Goal: Transaction & Acquisition: Purchase product/service

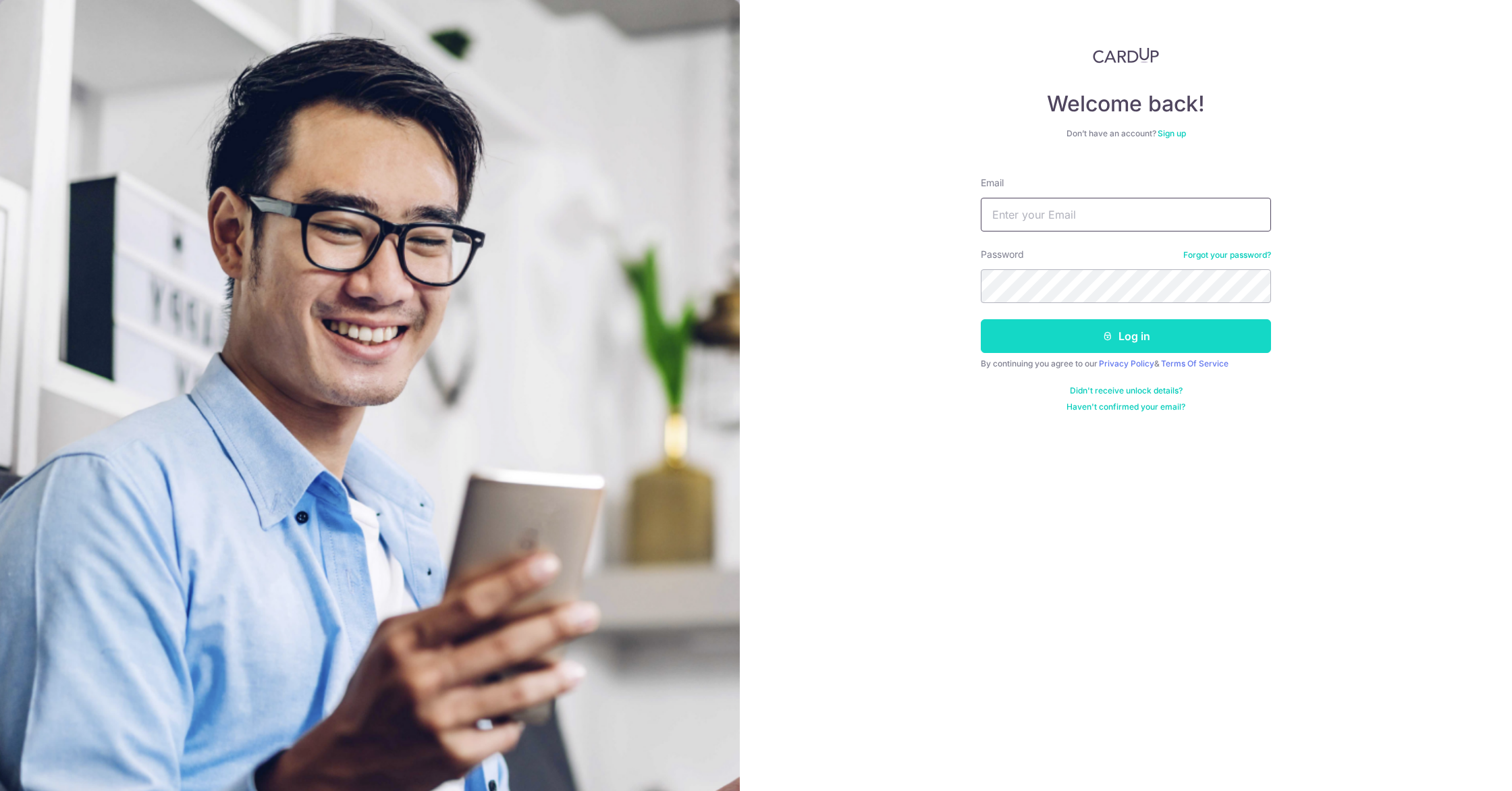
type input "[EMAIL_ADDRESS][DOMAIN_NAME]"
click at [1090, 347] on button "Log in" at bounding box center [1126, 336] width 290 height 34
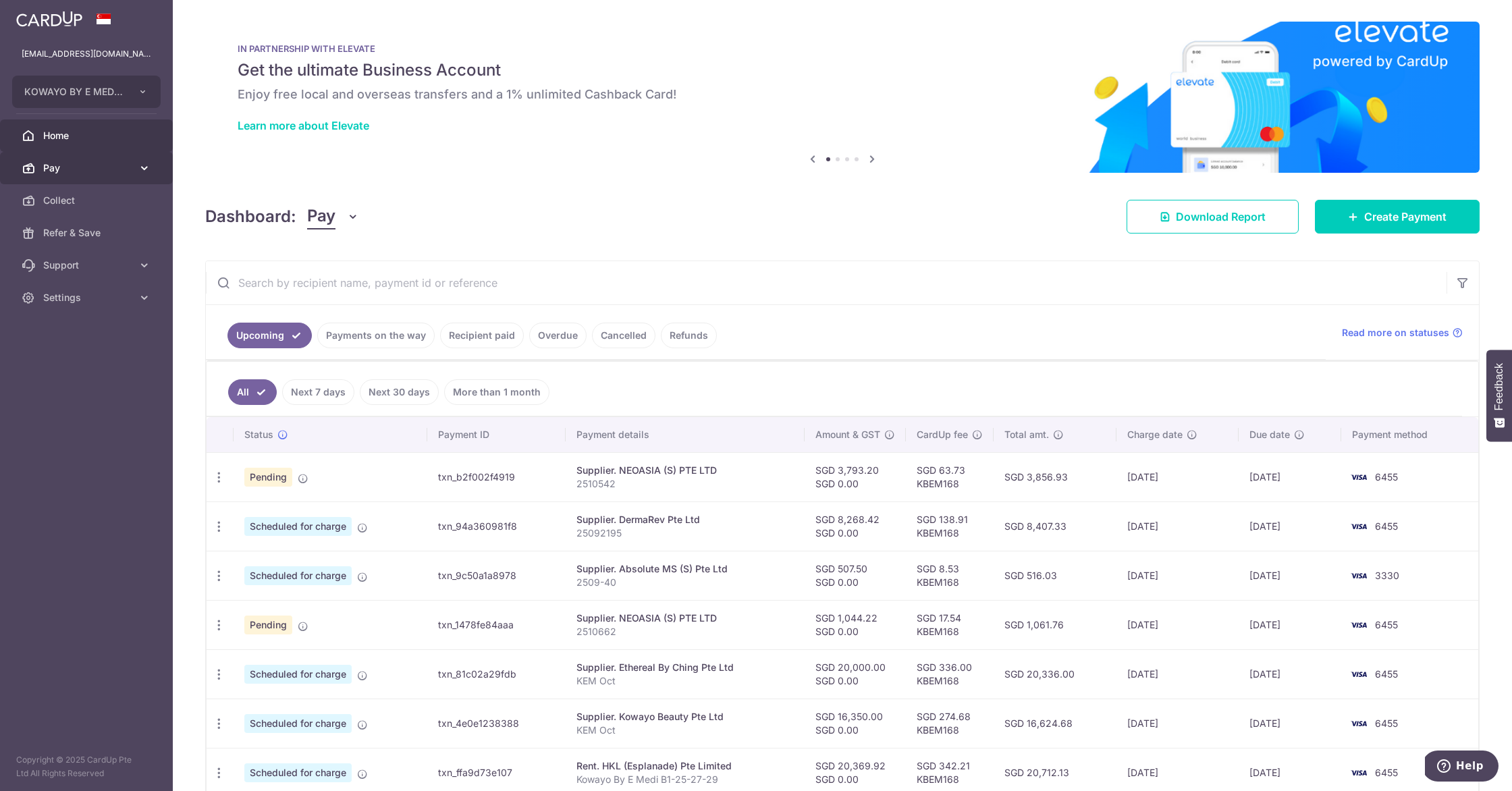
click at [60, 155] on link "Pay" at bounding box center [87, 168] width 173 height 32
click at [86, 197] on span "Payments" at bounding box center [88, 200] width 89 height 13
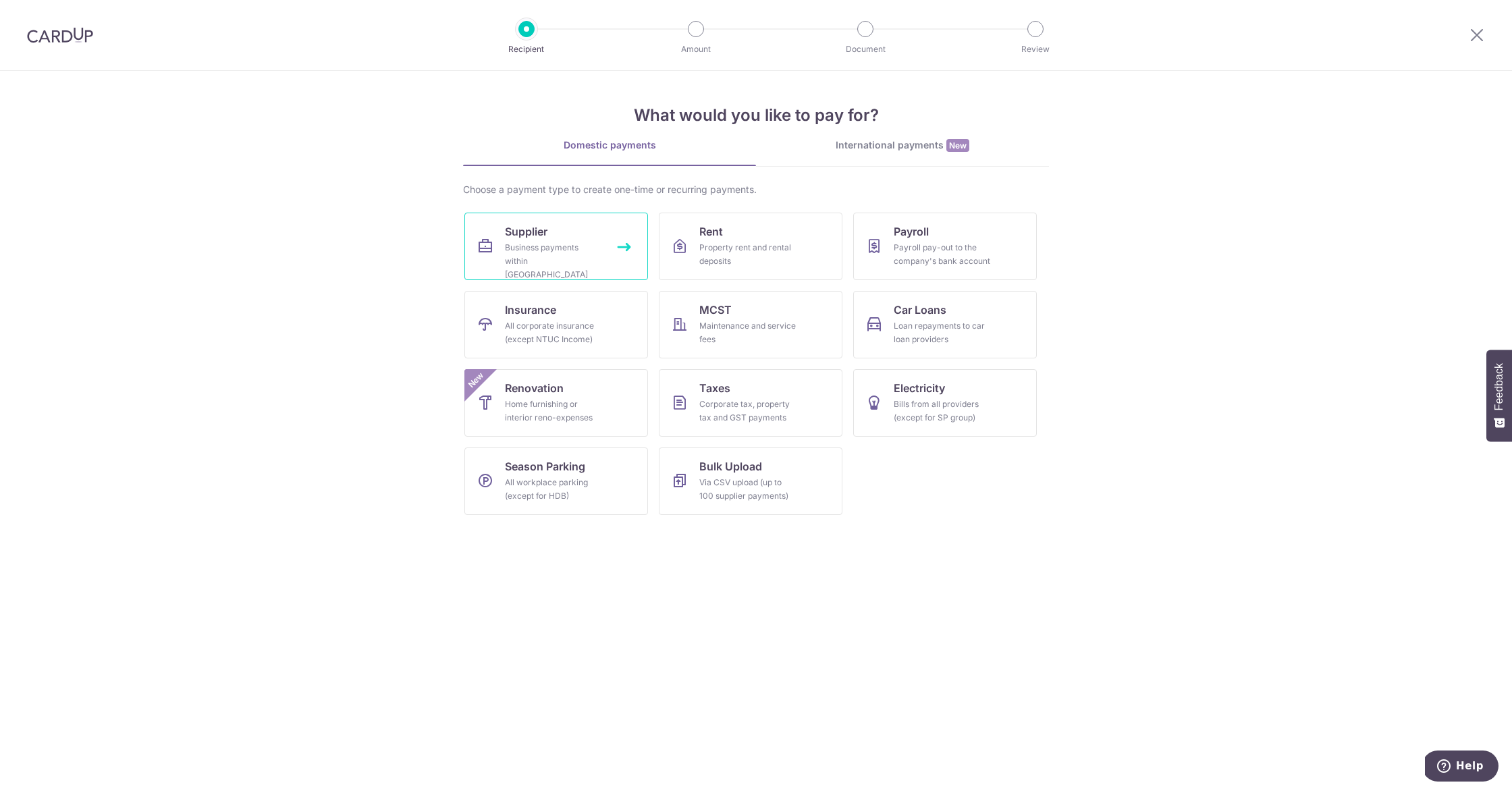
click at [590, 250] on div "Business payments within Singapore" at bounding box center [554, 261] width 98 height 40
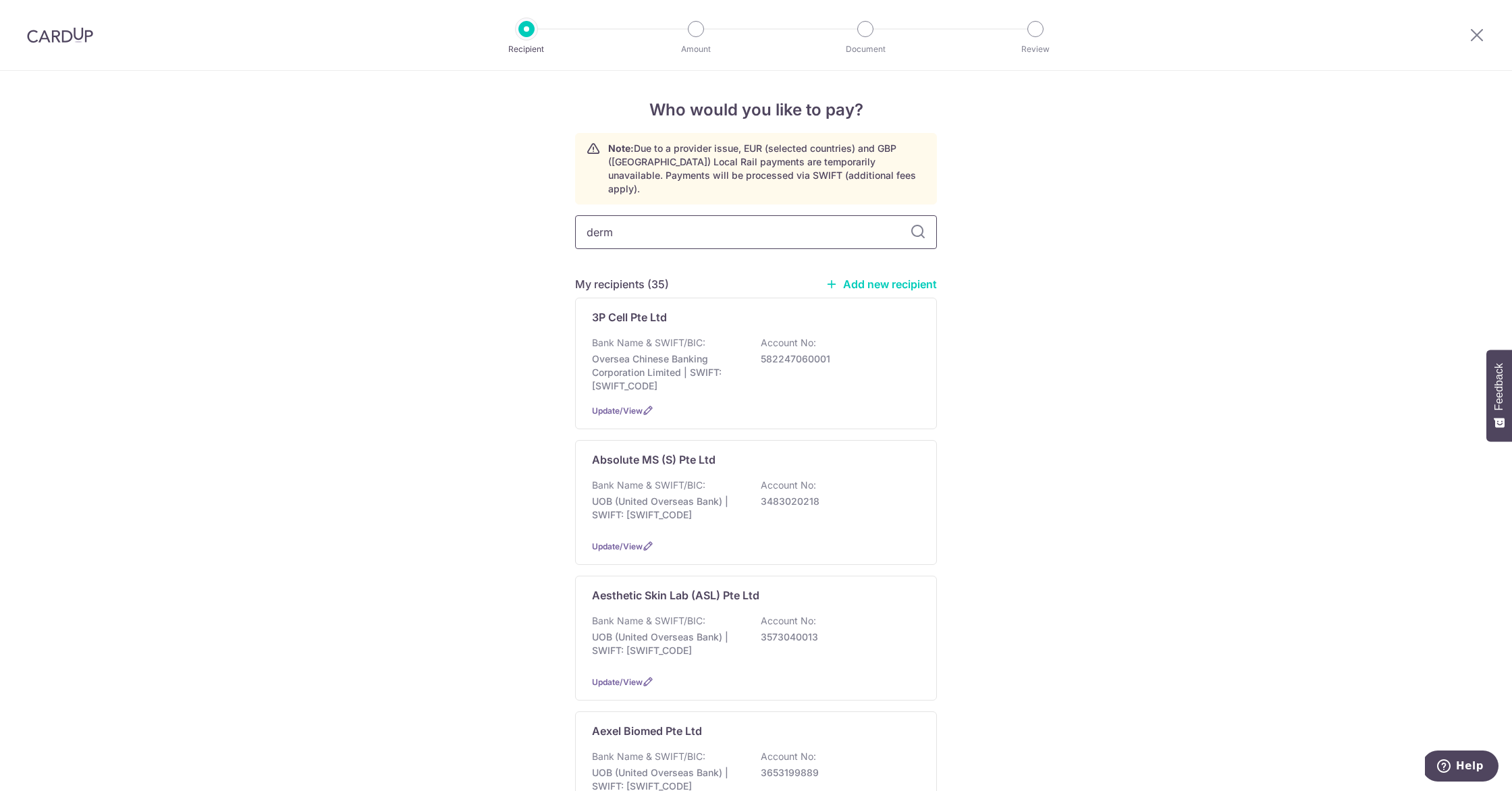
type input "derma"
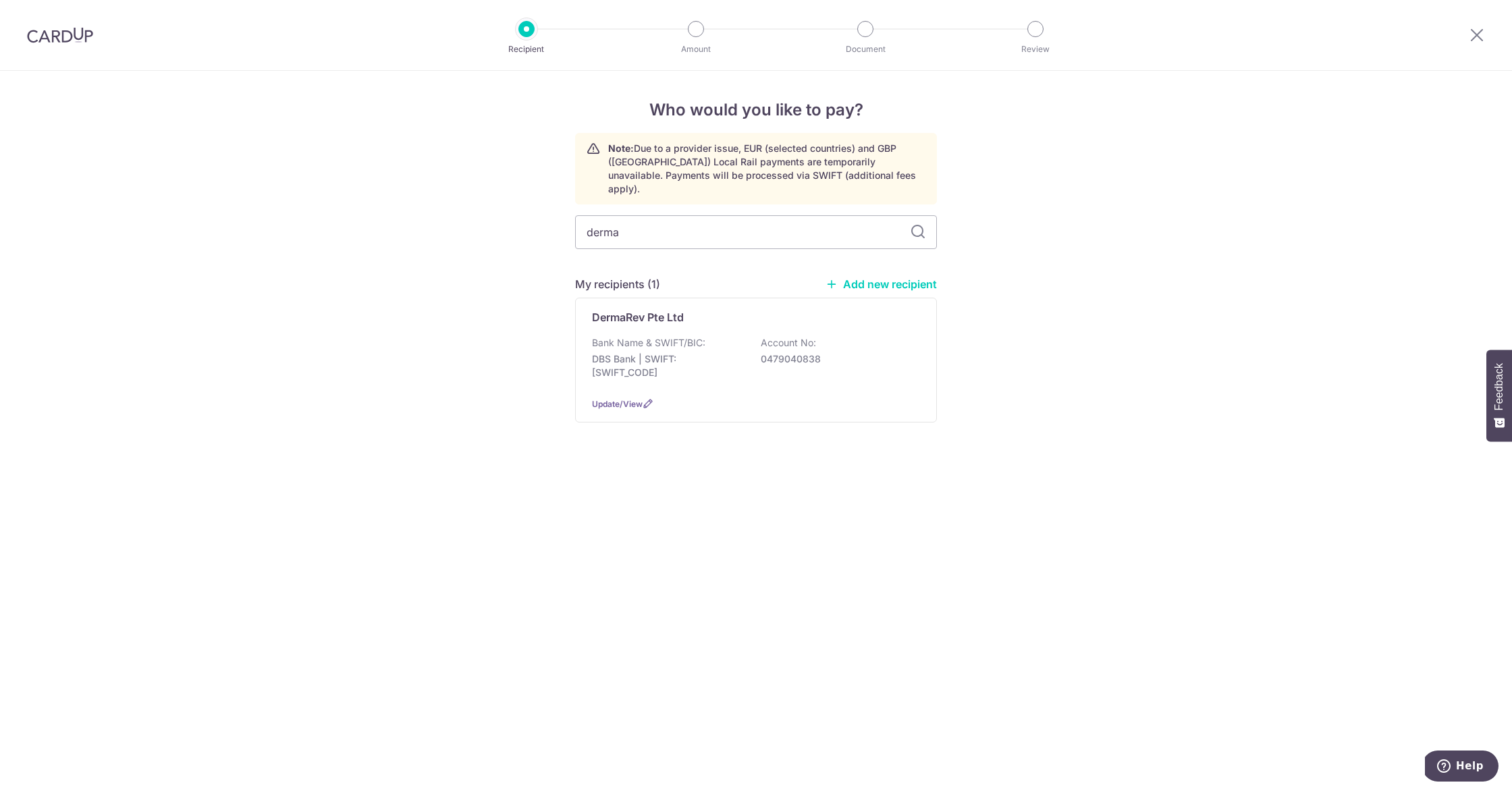
click at [719, 314] on div "DermaRev Pte Ltd Bank Name & SWIFT/BIC: DBS Bank | SWIFT: DBSSSGSGXXX Account N…" at bounding box center [755, 360] width 362 height 125
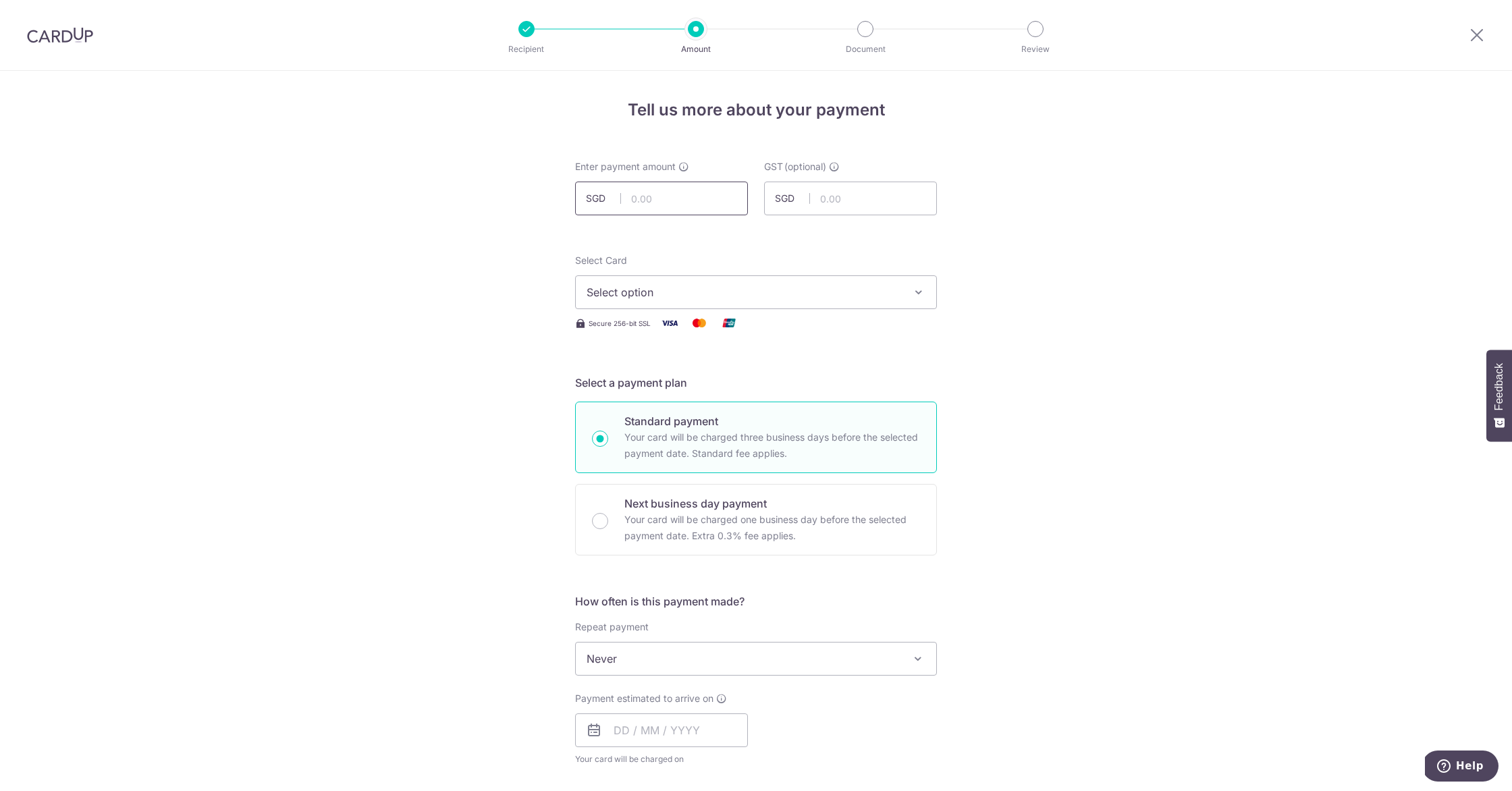
click at [675, 198] on input "text" at bounding box center [661, 199] width 173 height 34
type input "11,483.92"
click at [818, 294] on span "Select option" at bounding box center [744, 293] width 315 height 16
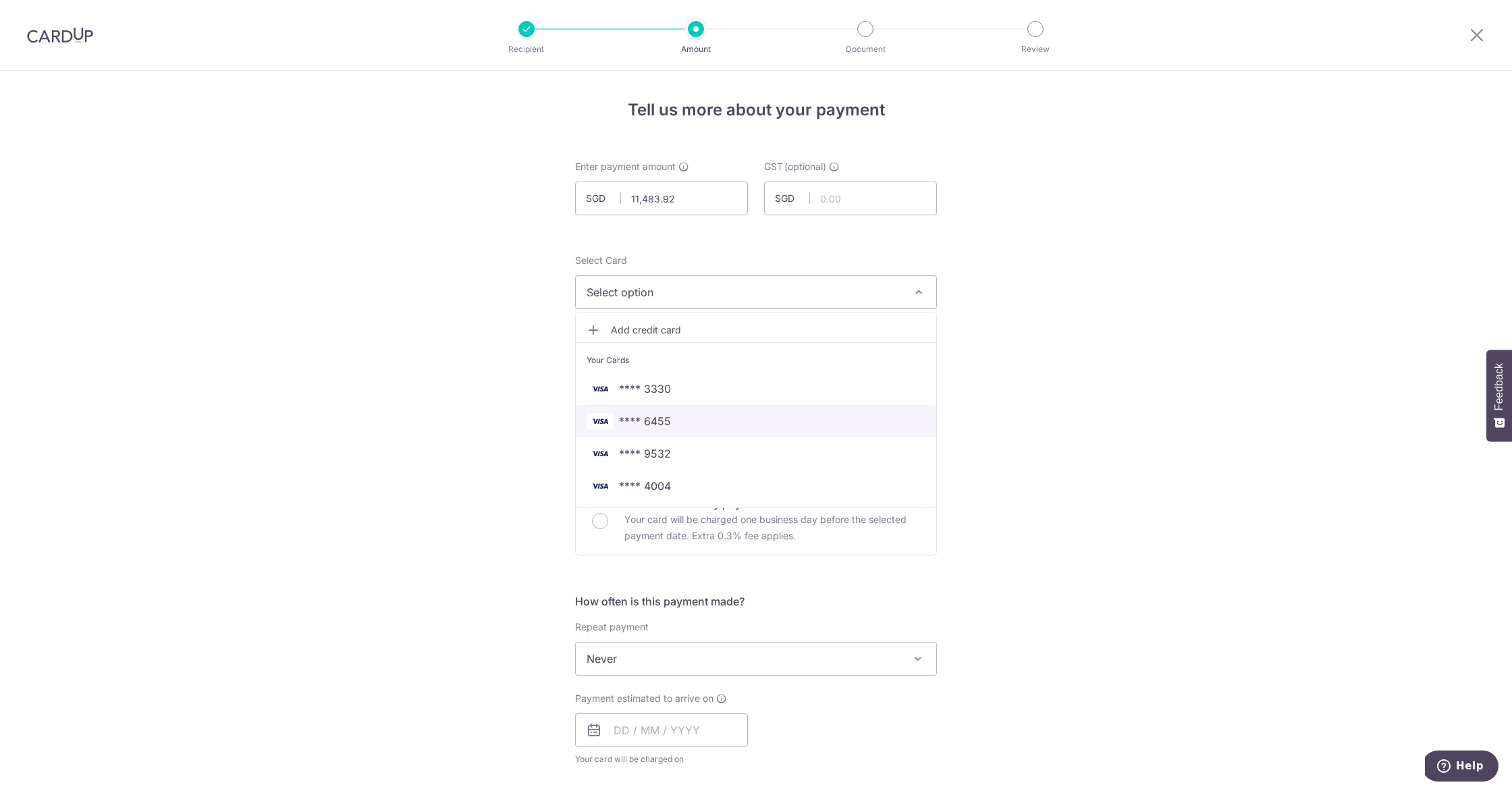
click at [728, 430] on link "**** 6455" at bounding box center [756, 421] width 361 height 32
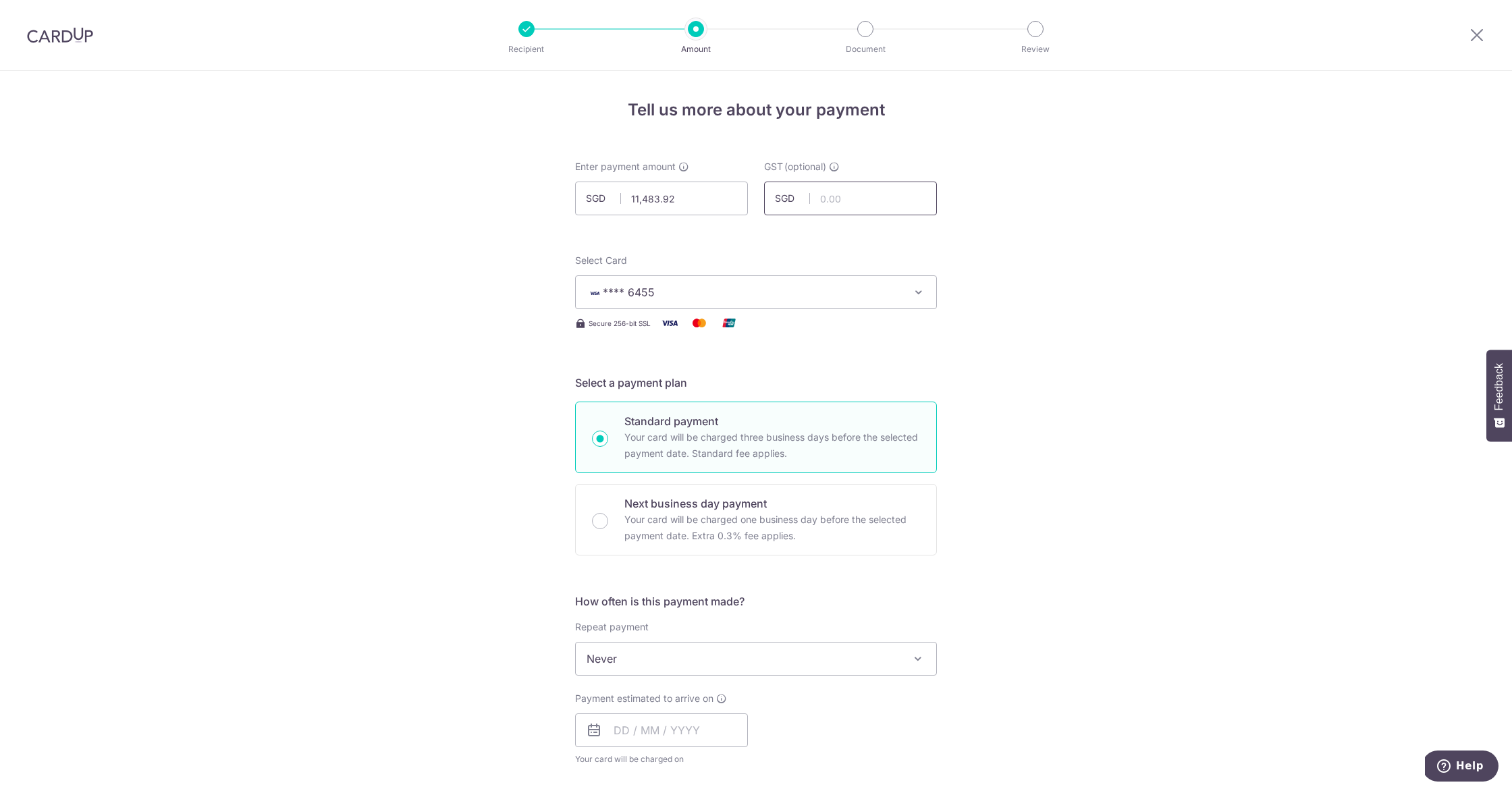
click at [820, 197] on input "text" at bounding box center [851, 199] width 173 height 34
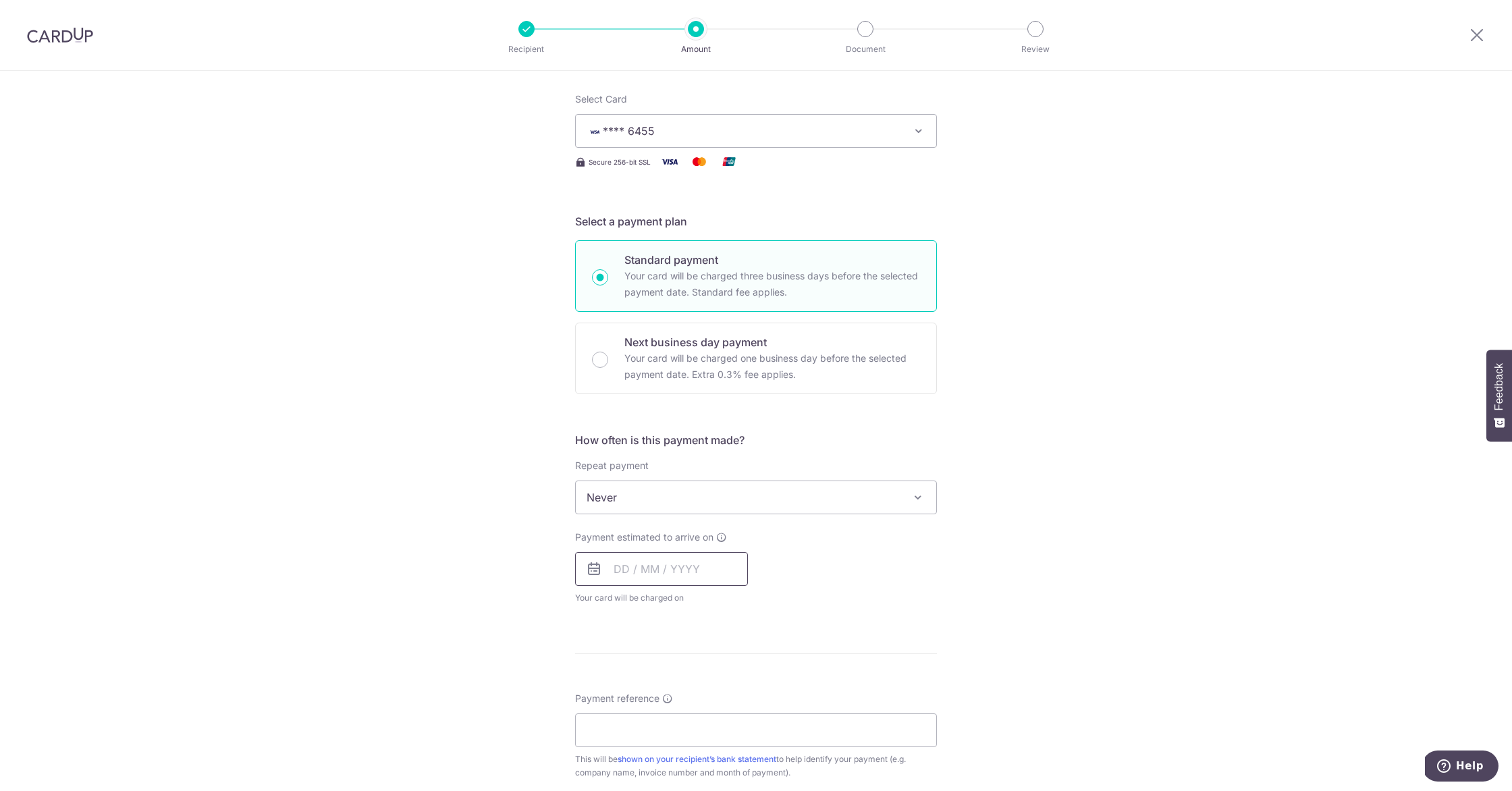
scroll to position [165, 0]
click at [694, 572] on input "text" at bounding box center [661, 565] width 173 height 34
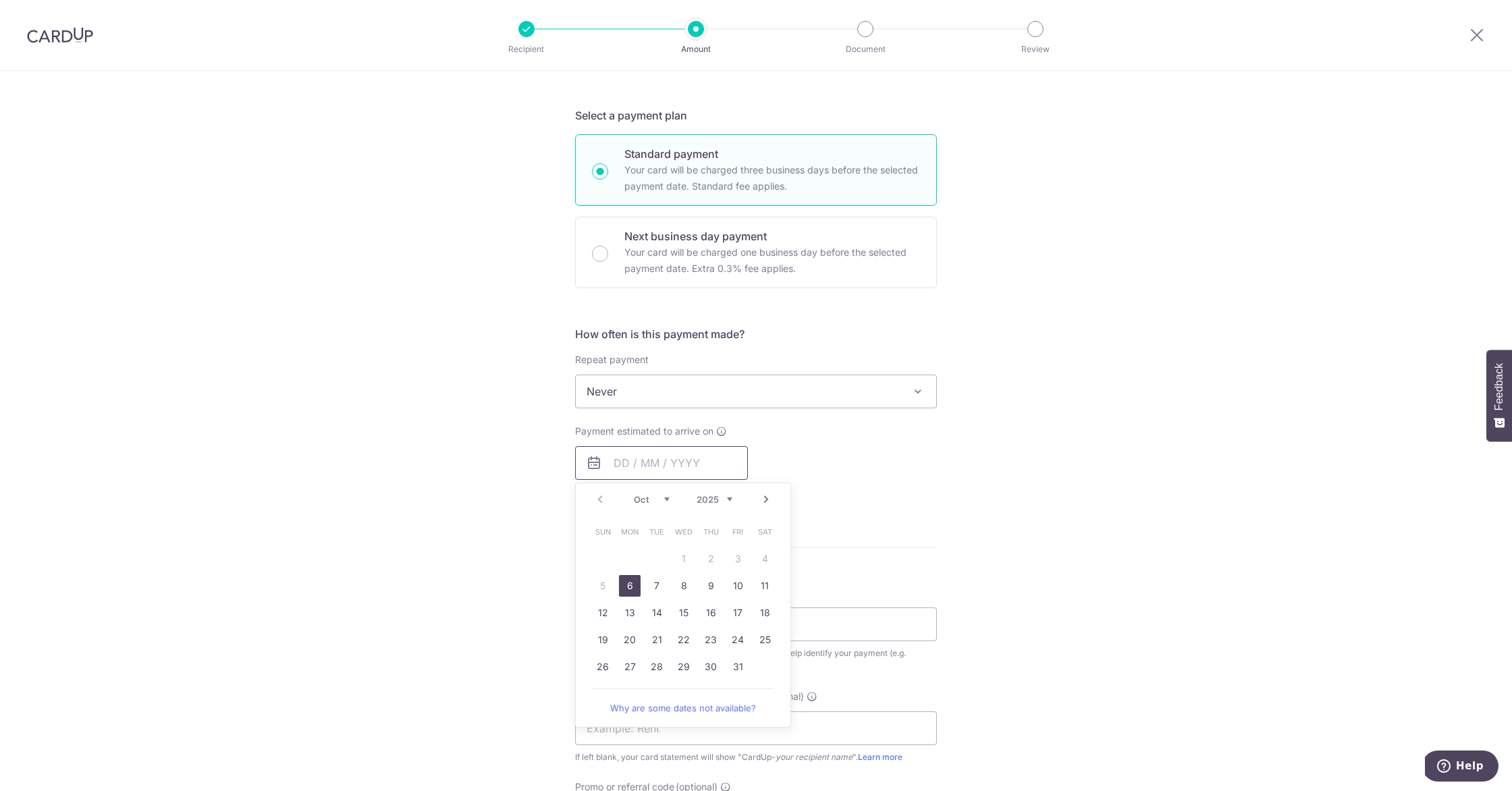
scroll to position [295, 0]
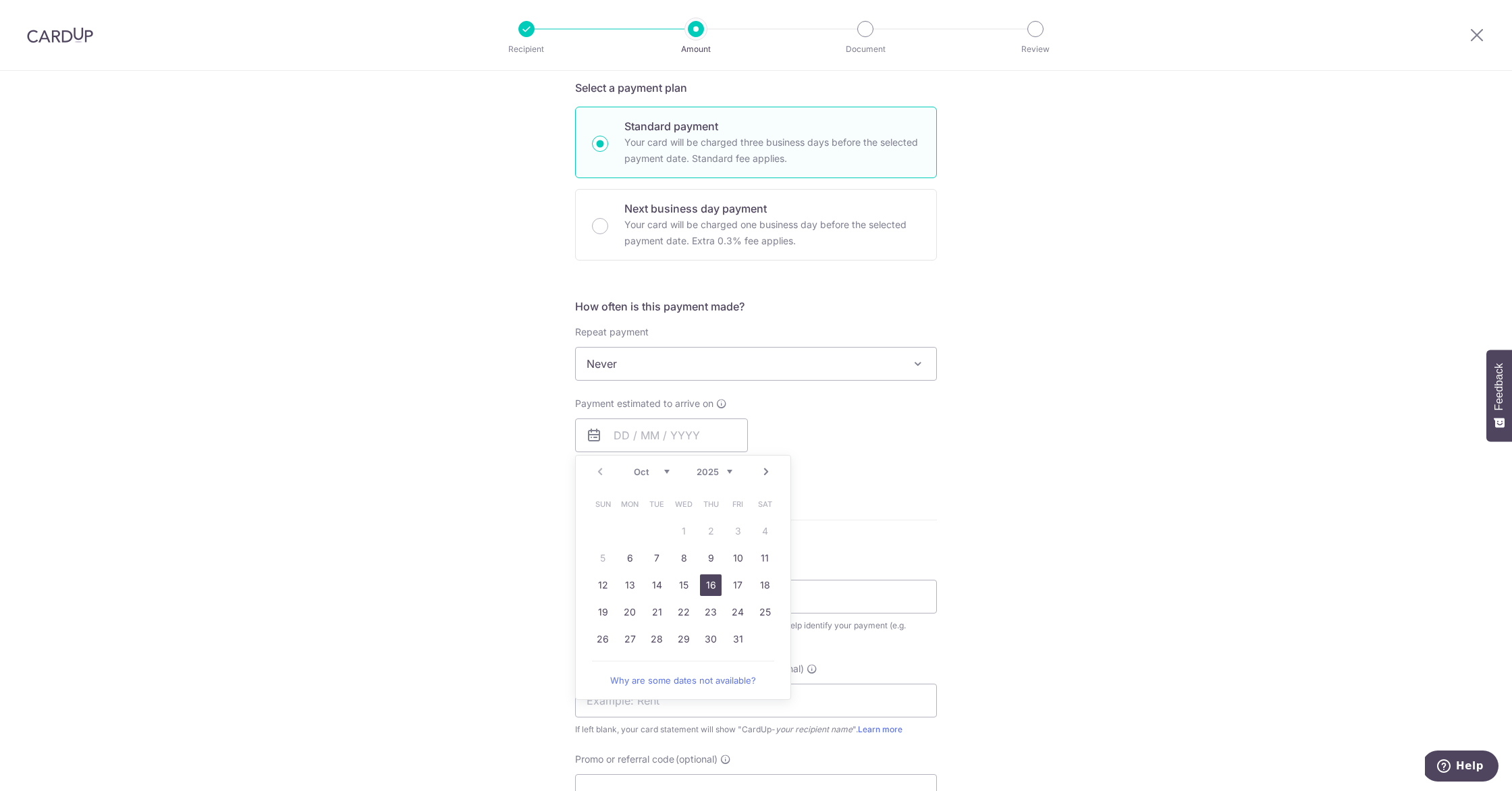
click at [710, 584] on link "16" at bounding box center [711, 584] width 21 height 21
type input "16/10/2025"
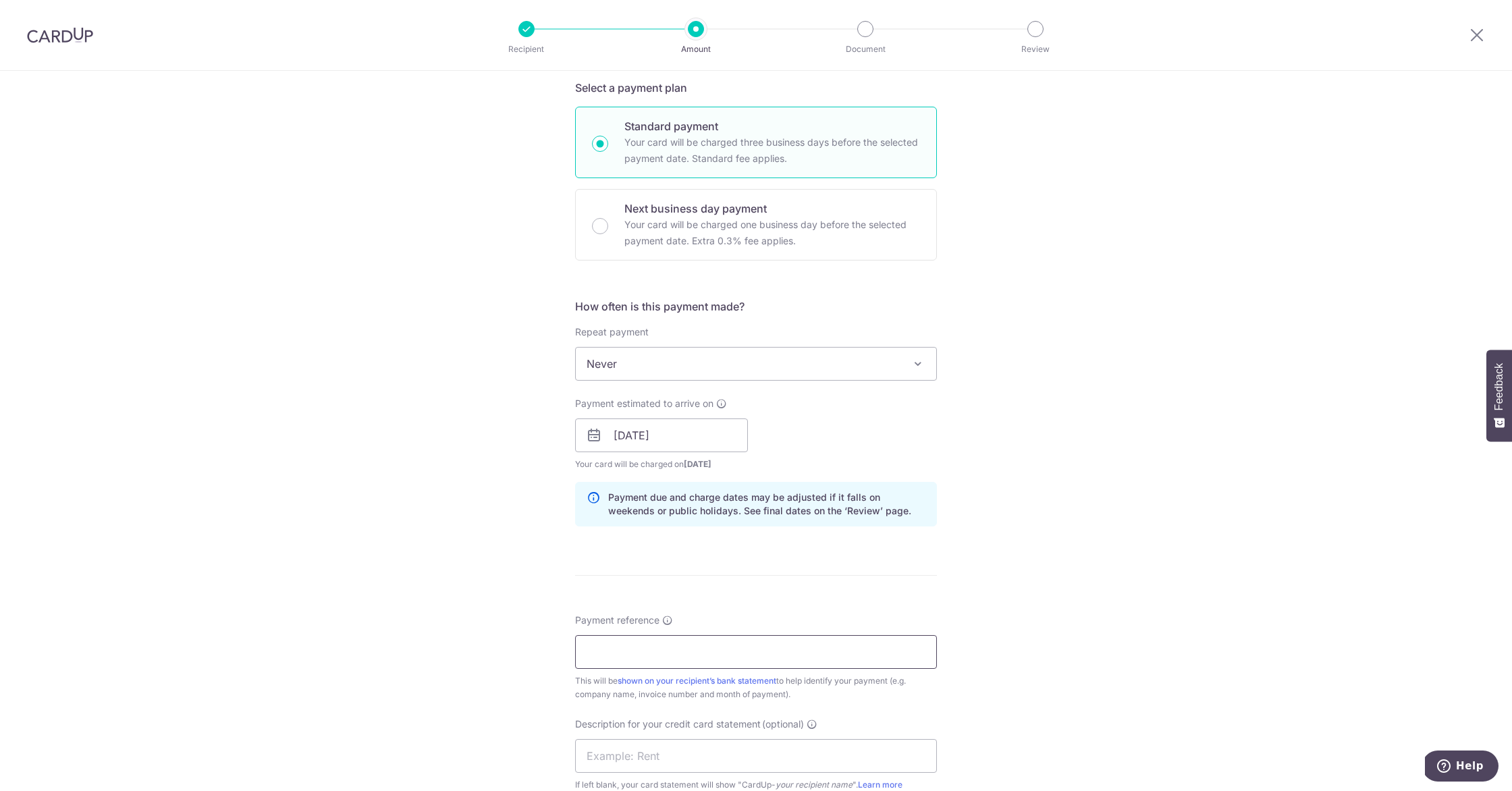
click at [705, 660] on input "Payment reference" at bounding box center [755, 652] width 362 height 34
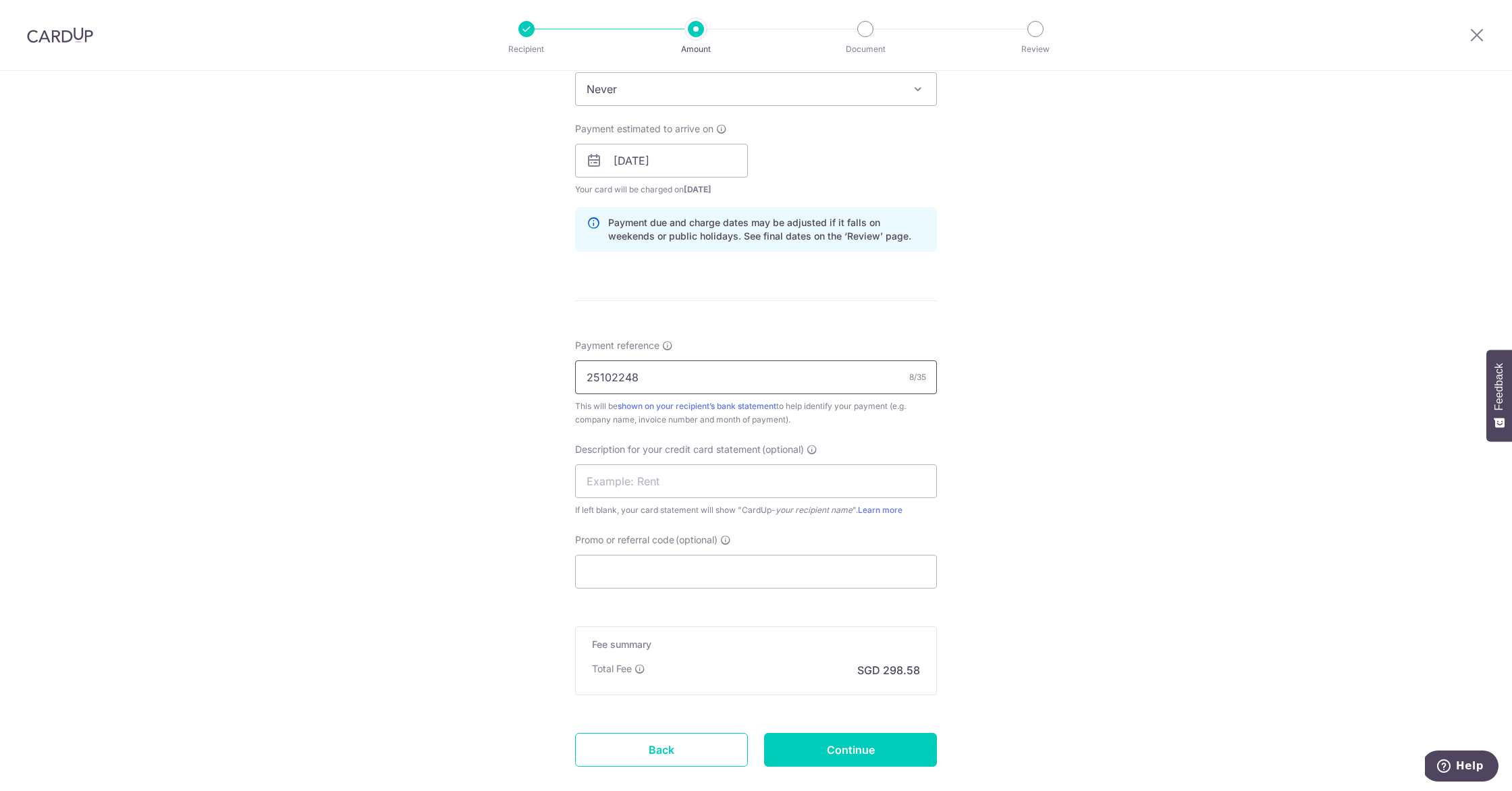
scroll to position [647, 0]
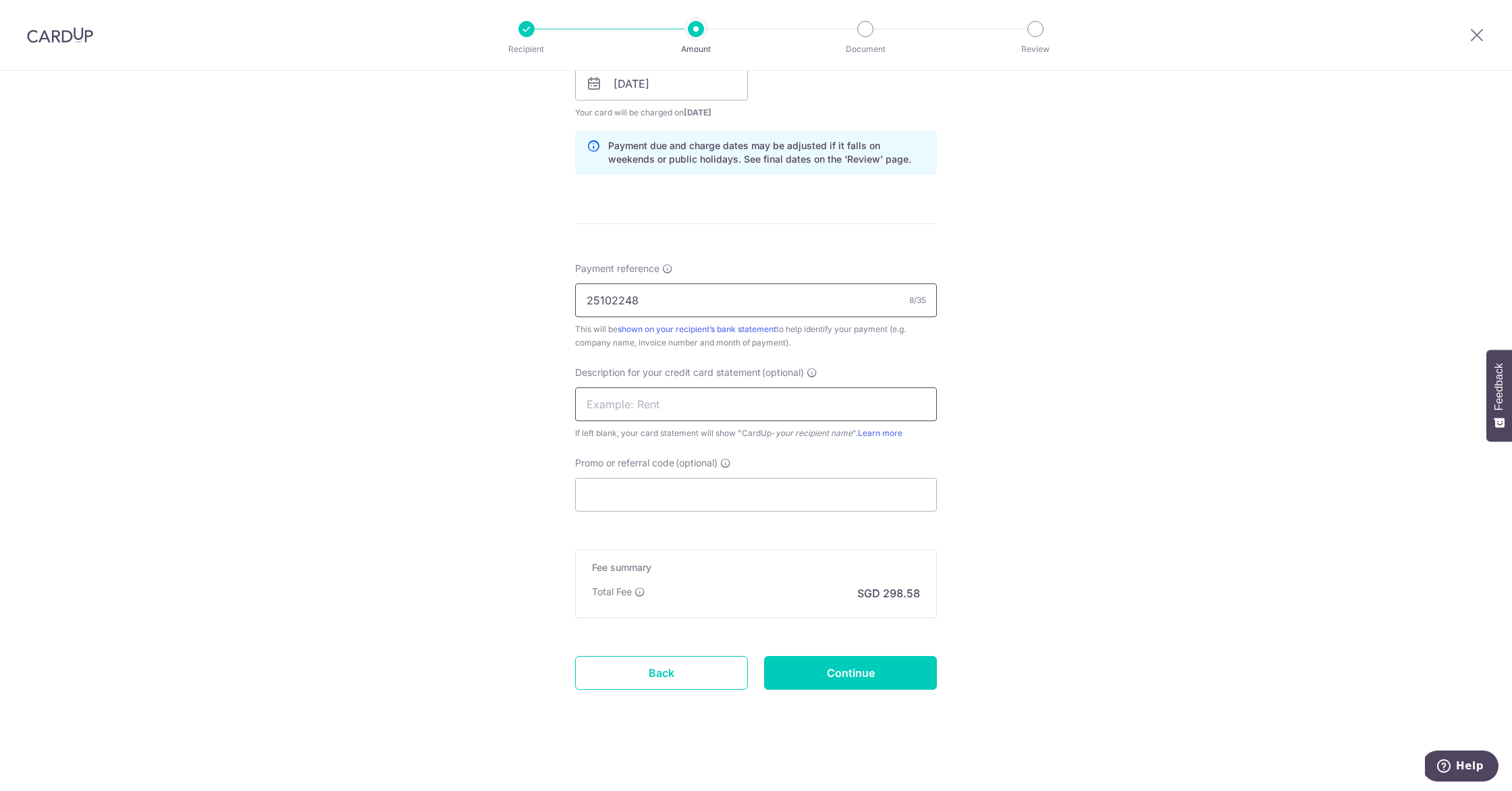
type input "25102248"
click at [667, 408] on input "text" at bounding box center [755, 404] width 362 height 34
type input "DermaRev"
click at [660, 488] on input "Promo or referral code (optional)" at bounding box center [755, 495] width 362 height 34
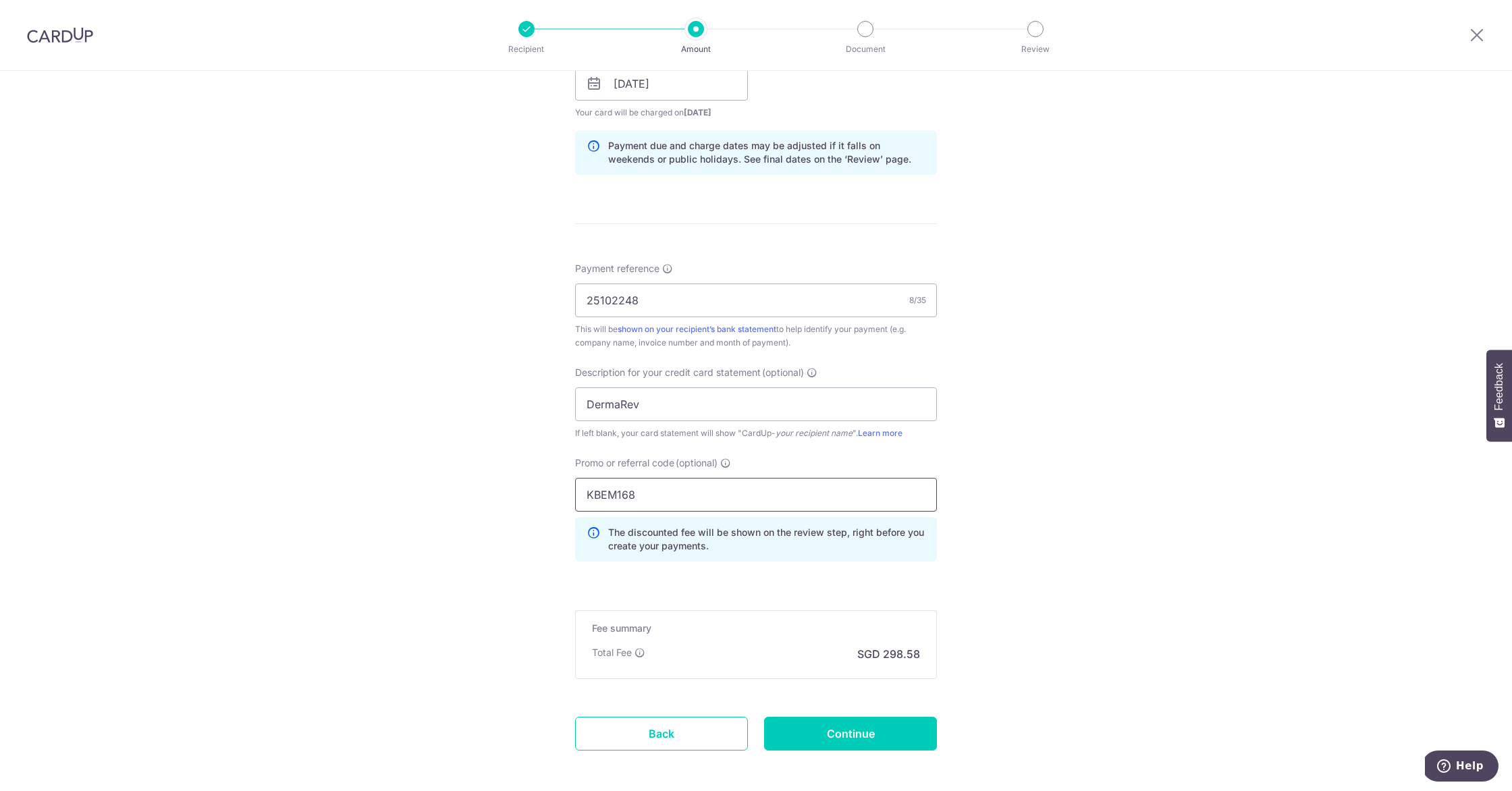
type input "KBEM168"
click at [1156, 445] on div "Tell us more about your payment Enter payment amount SGD 11,483.92 11483.92 GST…" at bounding box center [756, 138] width 1512 height 1427
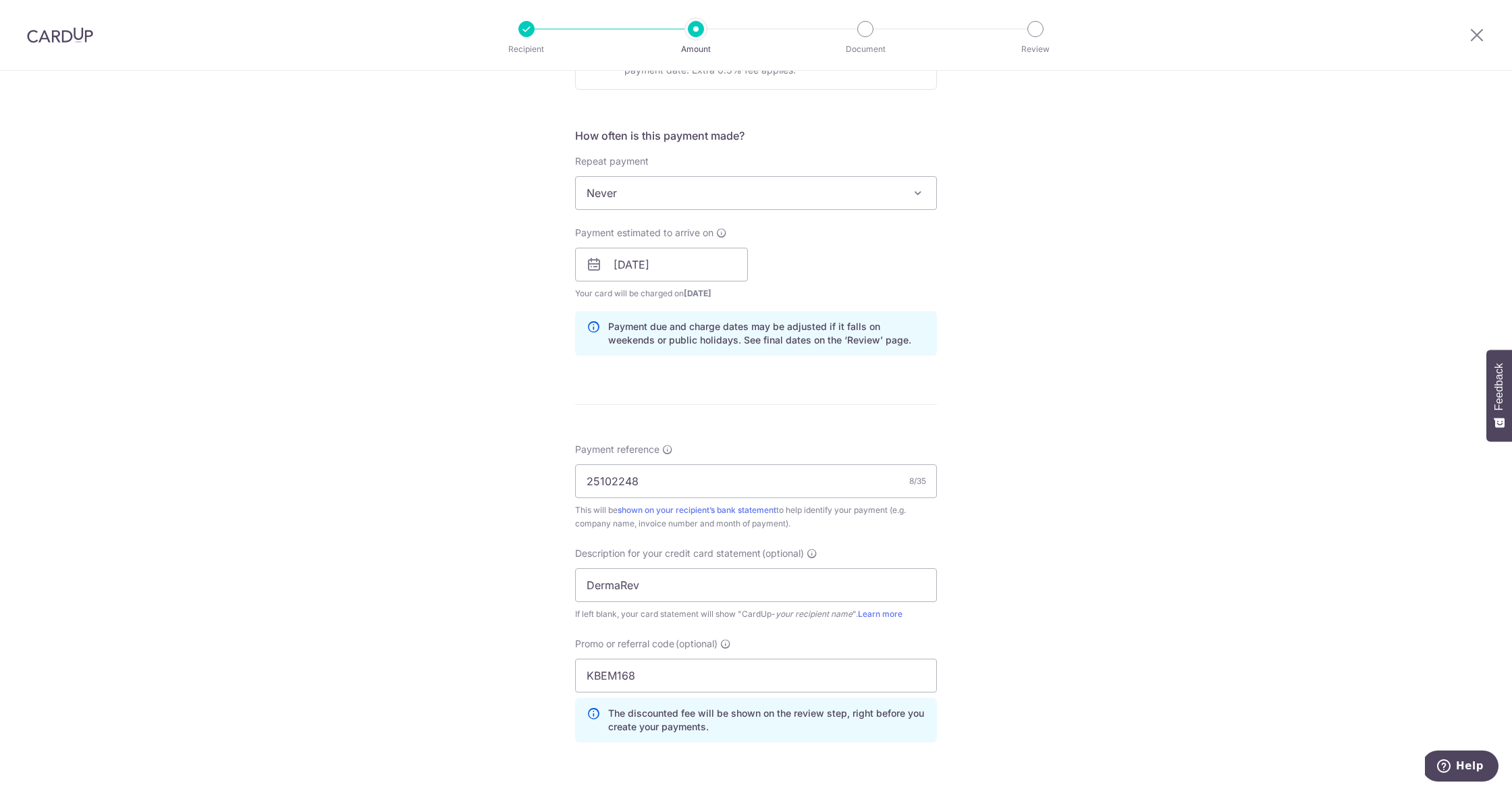
scroll to position [707, 0]
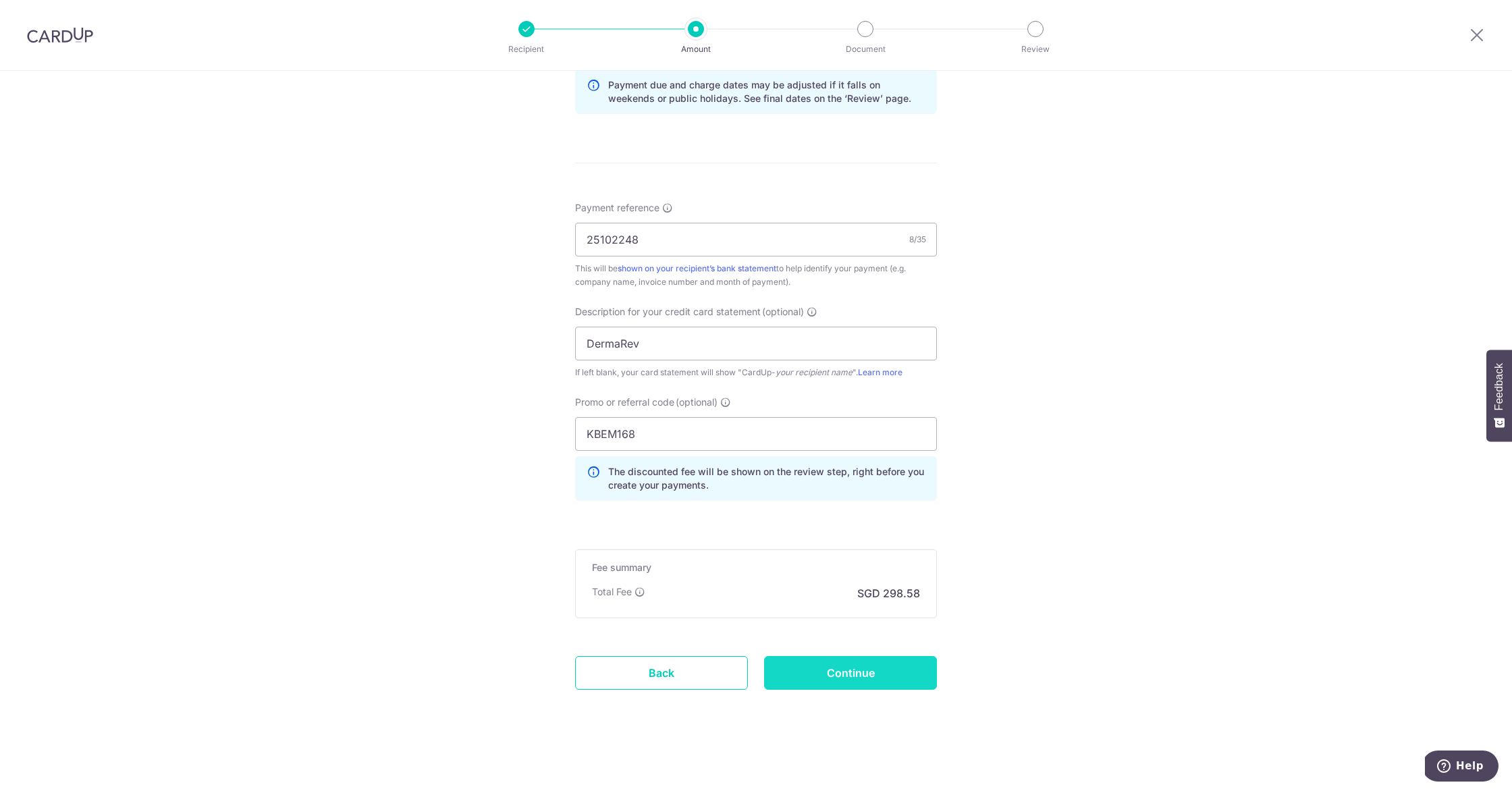
click at [889, 675] on input "Continue" at bounding box center [851, 673] width 173 height 34
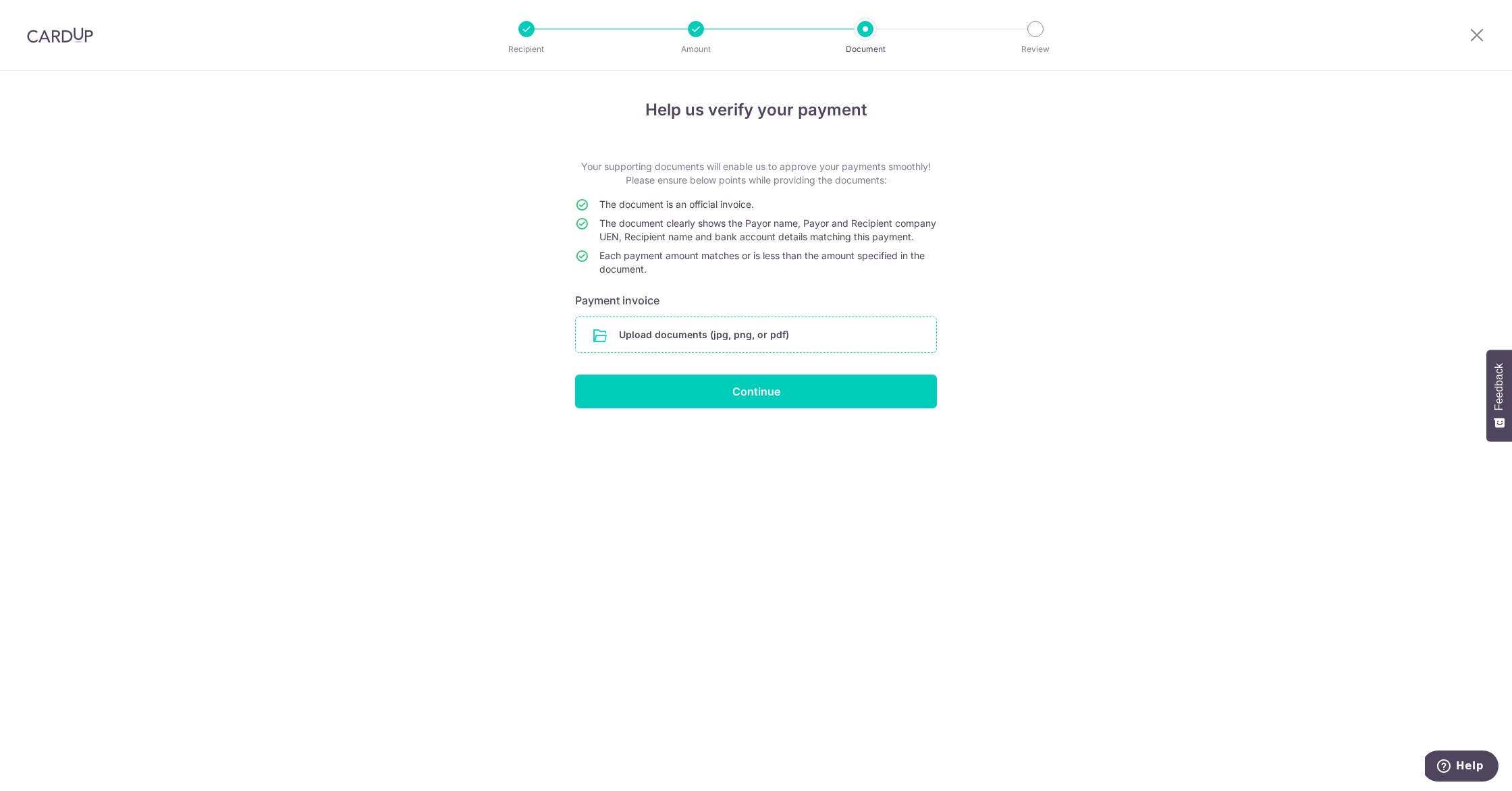
click at [763, 343] on input "file" at bounding box center [756, 335] width 361 height 35
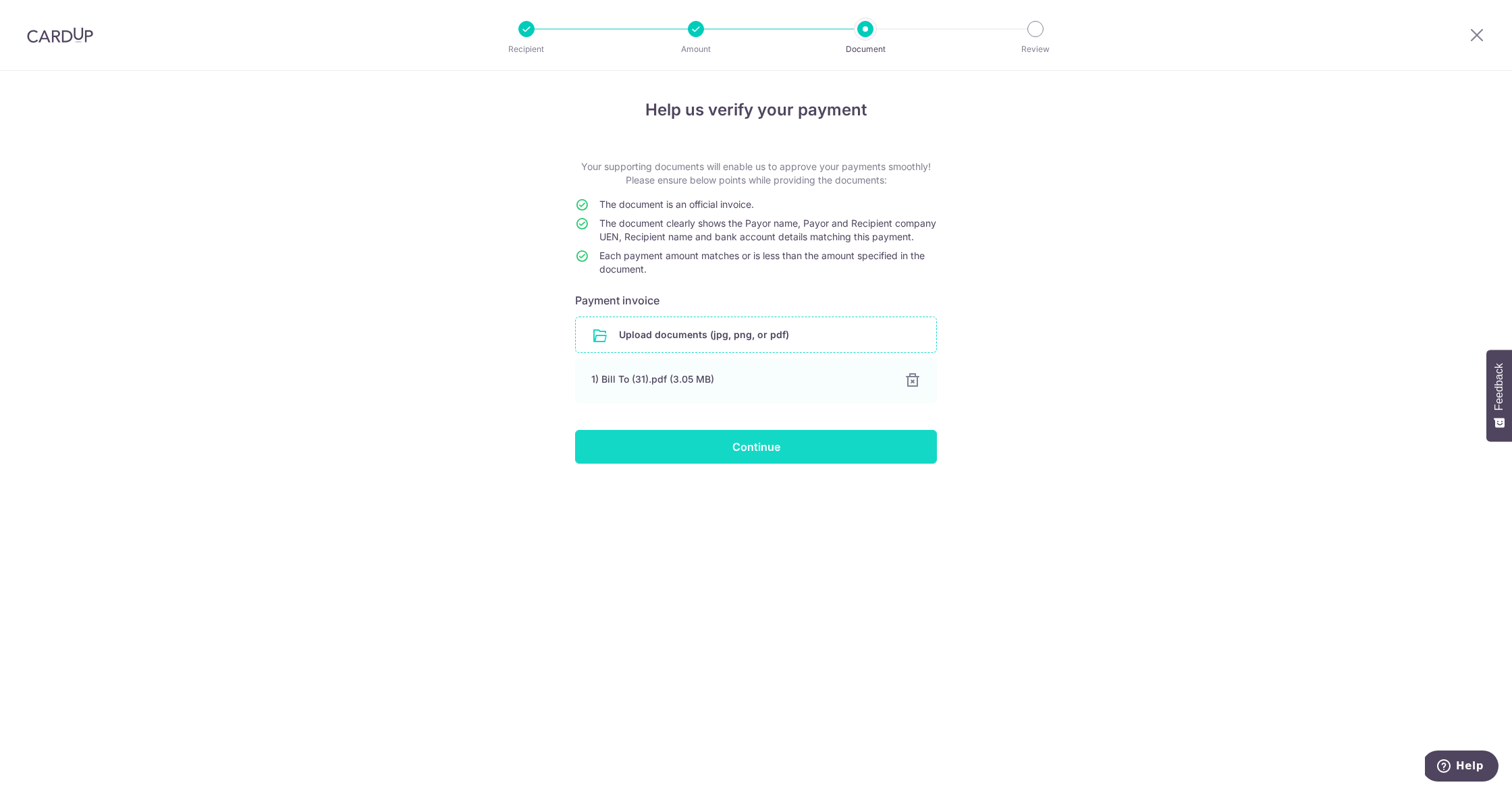
click at [759, 463] on input "Continue" at bounding box center [755, 446] width 362 height 34
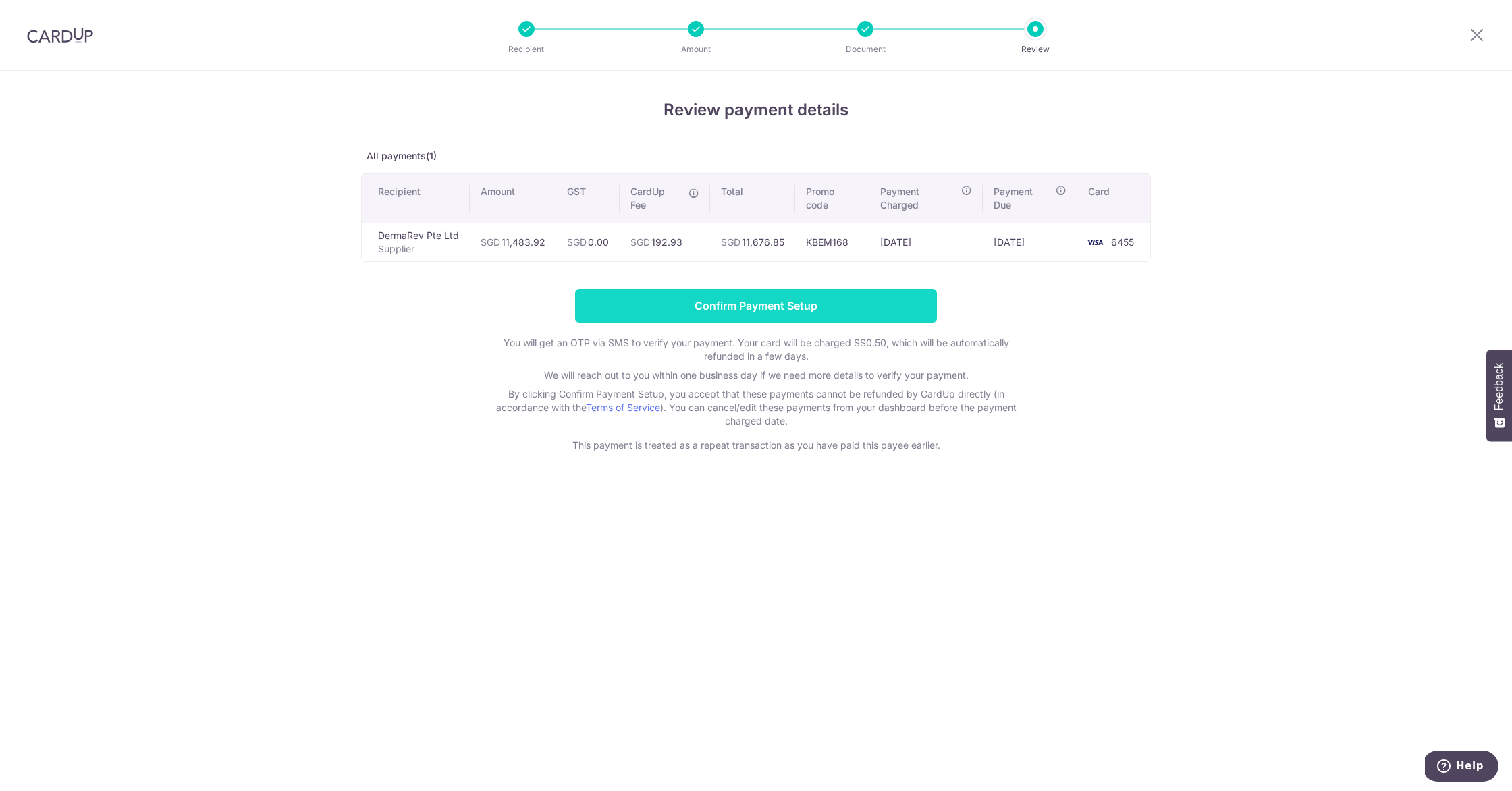
click at [731, 319] on input "Confirm Payment Setup" at bounding box center [755, 306] width 362 height 34
